Goal: Find specific page/section: Find specific page/section

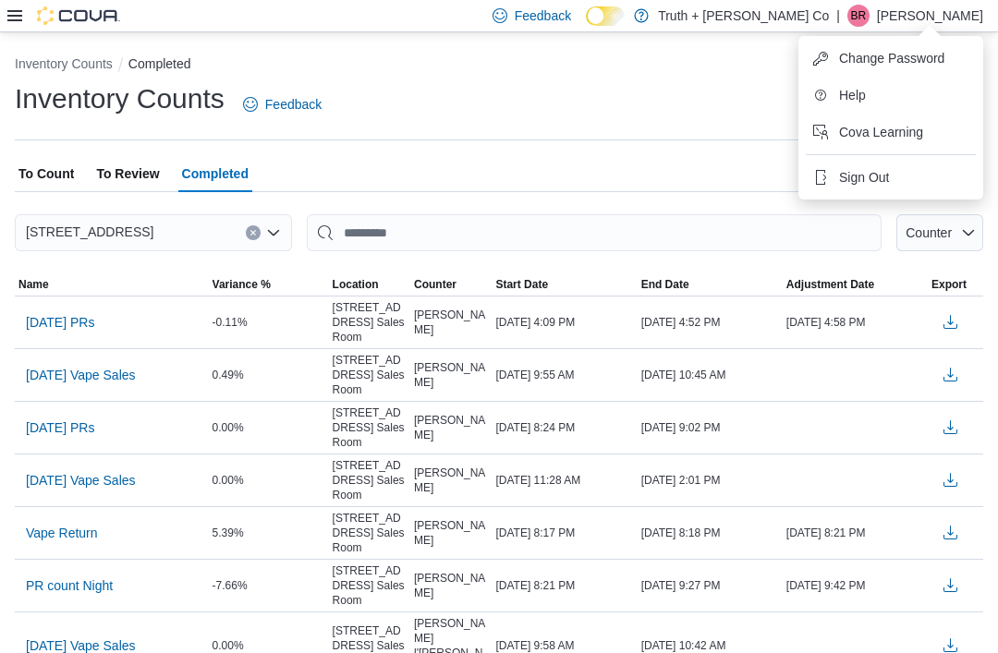
click at [875, 166] on button "Sign Out" at bounding box center [891, 178] width 170 height 30
